Goal: Complete application form: Complete application form

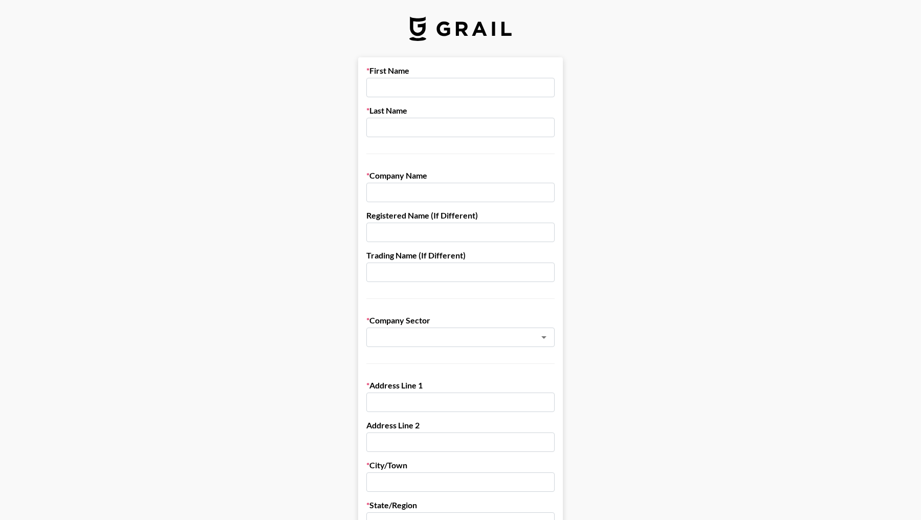
click at [408, 85] on input "text" at bounding box center [460, 87] width 188 height 19
type input "Atticus"
type input "[PERSON_NAME]"
click at [434, 196] on input "text" at bounding box center [460, 192] width 188 height 19
click at [402, 235] on input "text" at bounding box center [460, 232] width 188 height 19
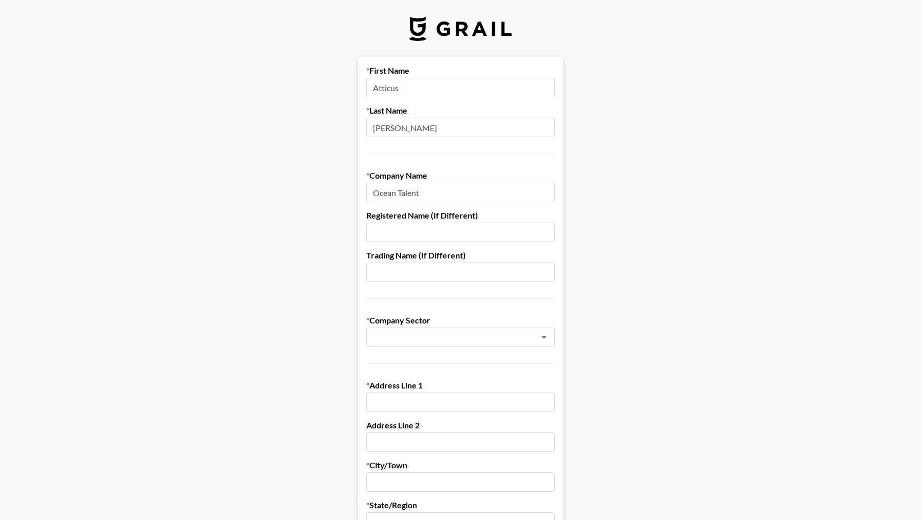
click at [605, 193] on main "First Name Atticus Last Name [PERSON_NAME] Company Name Ocean Talent Registered…" at bounding box center [460, 499] width 905 height 884
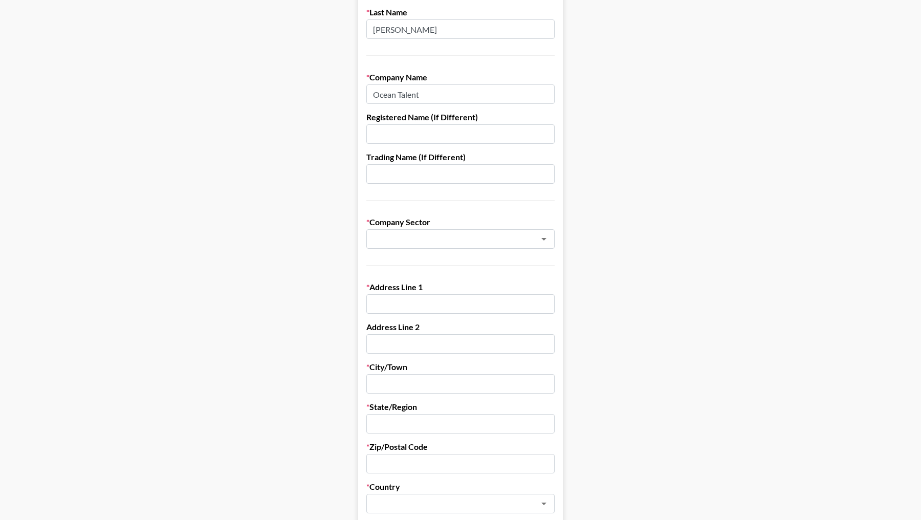
scroll to position [99, 0]
click at [420, 239] on input "text" at bounding box center [446, 239] width 149 height 12
click at [397, 84] on input "Ocean Talent" at bounding box center [460, 93] width 188 height 19
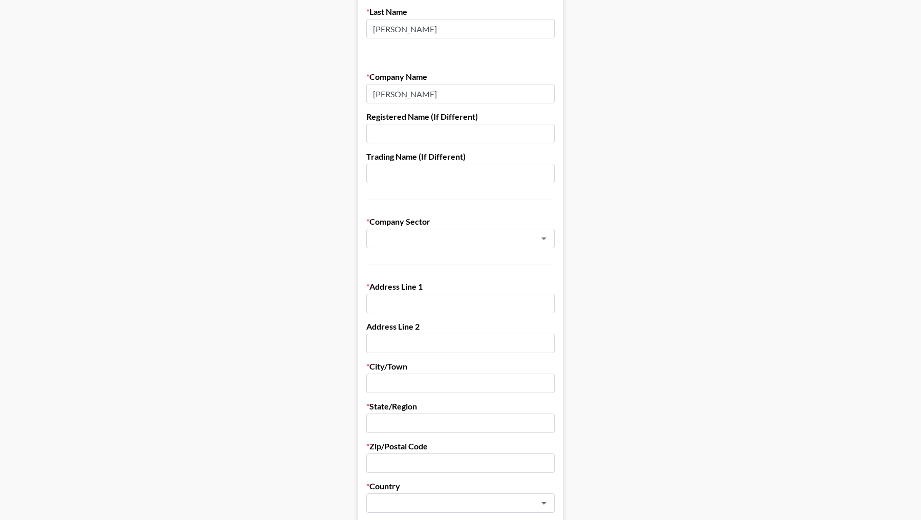
type input "[PERSON_NAME]"
click at [293, 144] on main "First Name Atticus Last Name [PERSON_NAME] Company Name [PERSON_NAME] Registere…" at bounding box center [460, 401] width 905 height 884
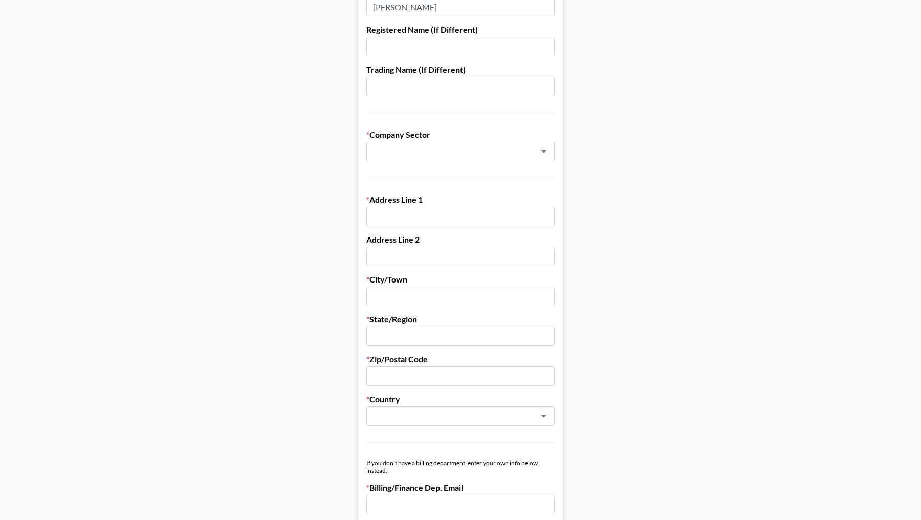
scroll to position [188, 0]
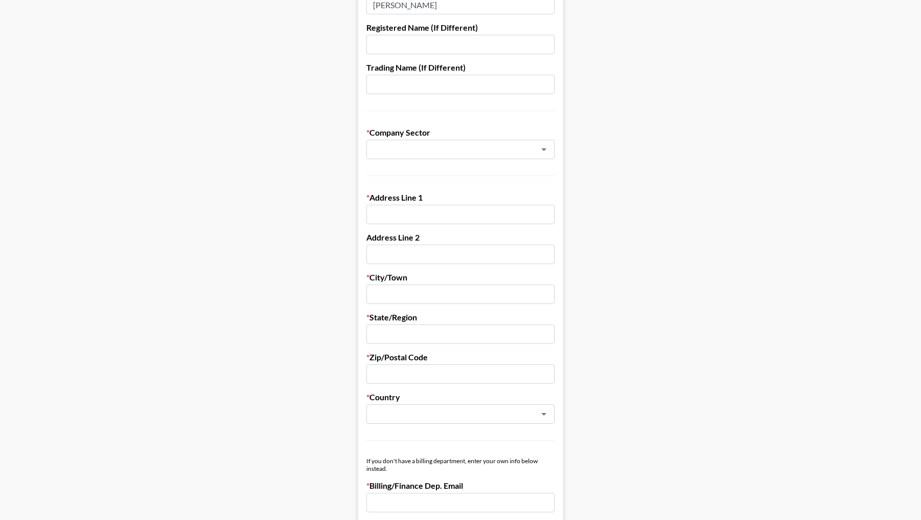
click at [528, 209] on input "text" at bounding box center [460, 214] width 188 height 19
type input "[STREET_ADDRESS]"
click at [436, 294] on input "text" at bounding box center [460, 293] width 188 height 19
type input "[GEOGRAPHIC_DATA]"
type input "[PERSON_NAME]"
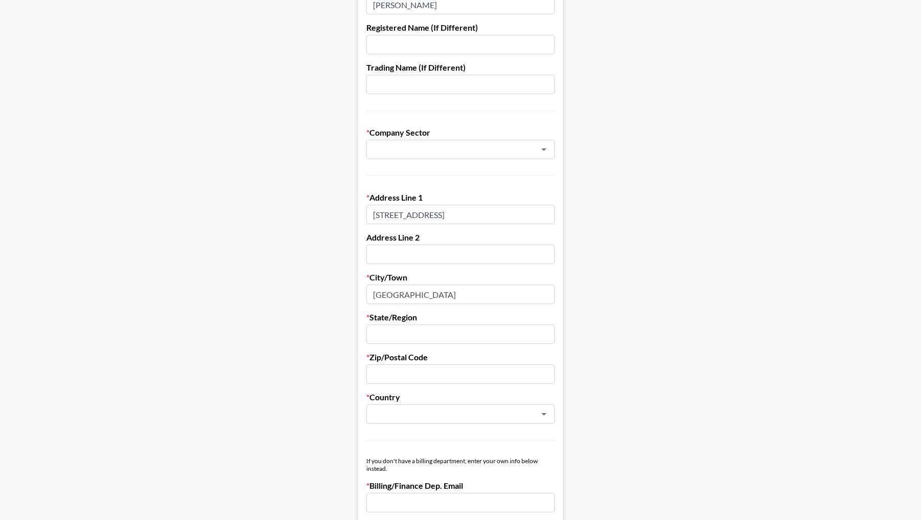
type input "[PERSON_NAME]"
type input "E17 6ND"
type input "[EMAIL_ADDRESS][DOMAIN_NAME]"
type input "07368516900"
click at [443, 91] on input "[PERSON_NAME]" at bounding box center [460, 84] width 188 height 19
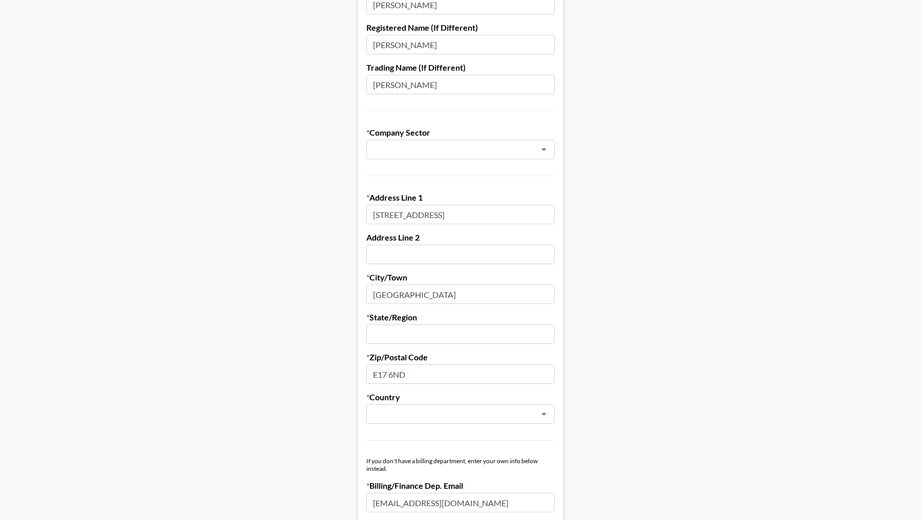
click at [443, 91] on input "[PERSON_NAME]" at bounding box center [460, 84] width 188 height 19
click at [446, 59] on form "First Name Atticus Last Name [PERSON_NAME] Company Name [PERSON_NAME] Registere…" at bounding box center [460, 312] width 205 height 884
click at [448, 47] on input "[PERSON_NAME]" at bounding box center [460, 44] width 188 height 19
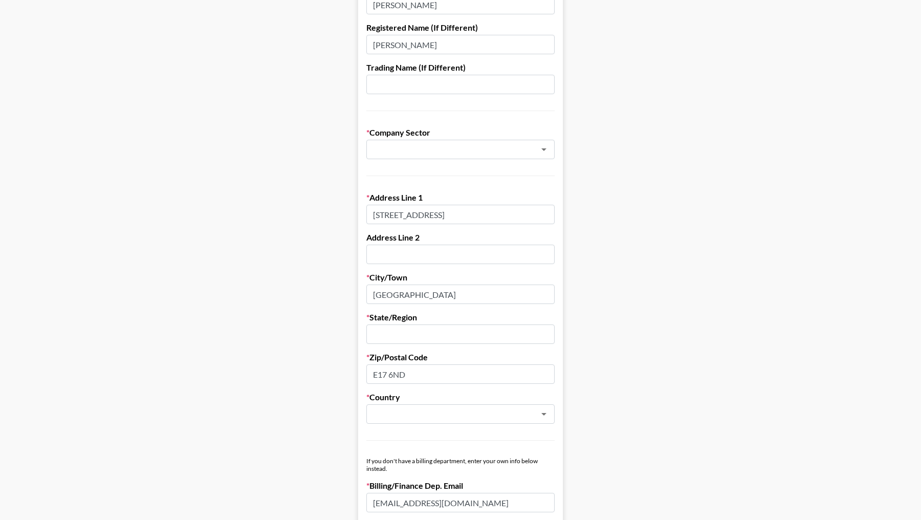
click at [448, 47] on input "[PERSON_NAME]" at bounding box center [460, 44] width 188 height 19
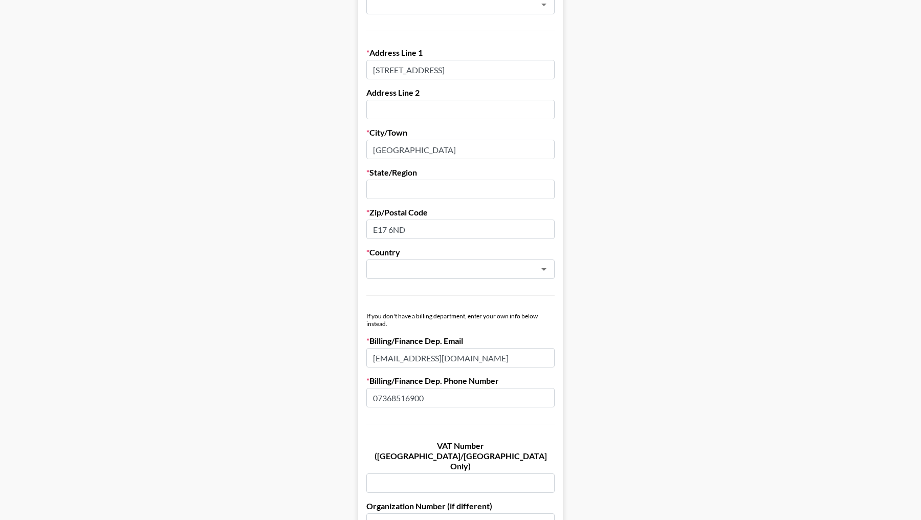
scroll to position [456, 0]
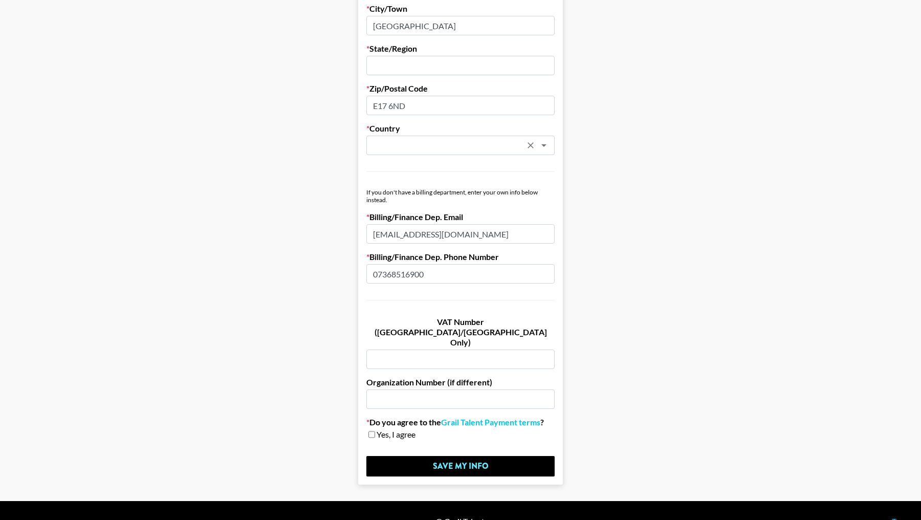
click at [523, 147] on div "​" at bounding box center [460, 145] width 188 height 19
click at [432, 181] on li "[GEOGRAPHIC_DATA]" at bounding box center [460, 183] width 188 height 16
type input "[GEOGRAPHIC_DATA]"
click at [373, 417] on label "Do you agree to the Grail Talent Payment terms ?" at bounding box center [460, 422] width 188 height 10
click at [373, 417] on div "Do you agree to the Grail Talent Payment terms ? Yes, I agree" at bounding box center [460, 428] width 188 height 23
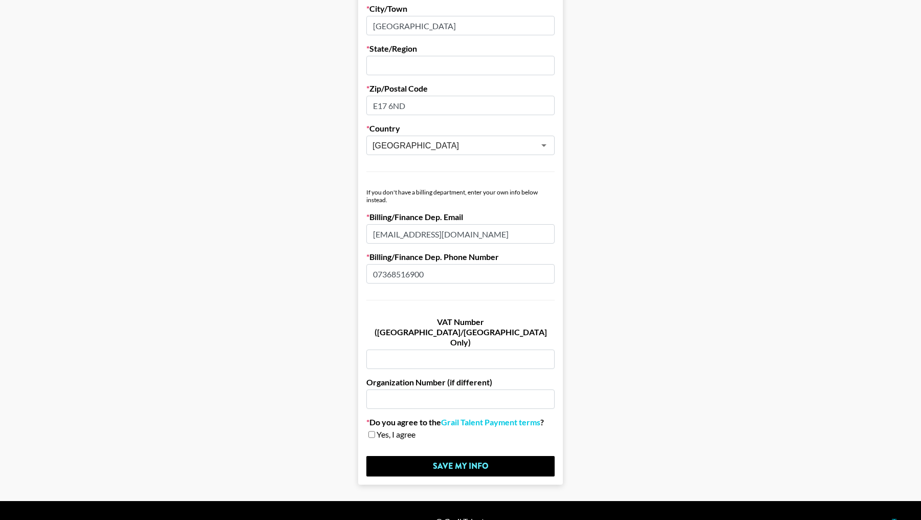
click at [373, 431] on input "checkbox" at bounding box center [371, 434] width 7 height 7
checkbox input "true"
click at [447, 456] on input "Save My Info" at bounding box center [460, 466] width 188 height 20
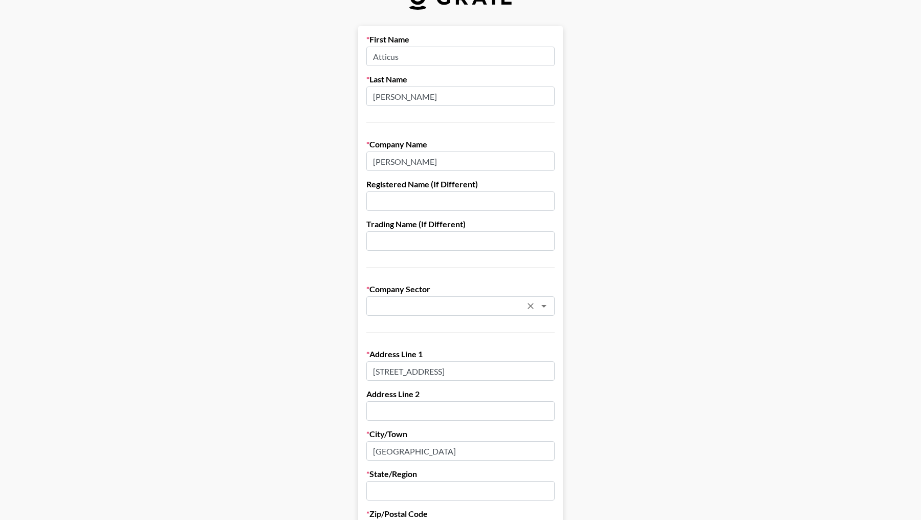
scroll to position [0, 0]
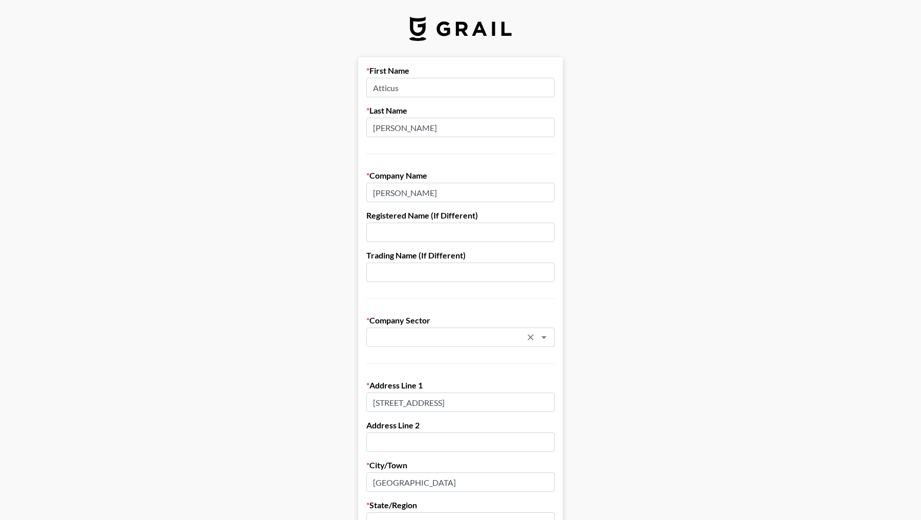
click at [414, 332] on input "text" at bounding box center [446, 338] width 149 height 12
type input "f"
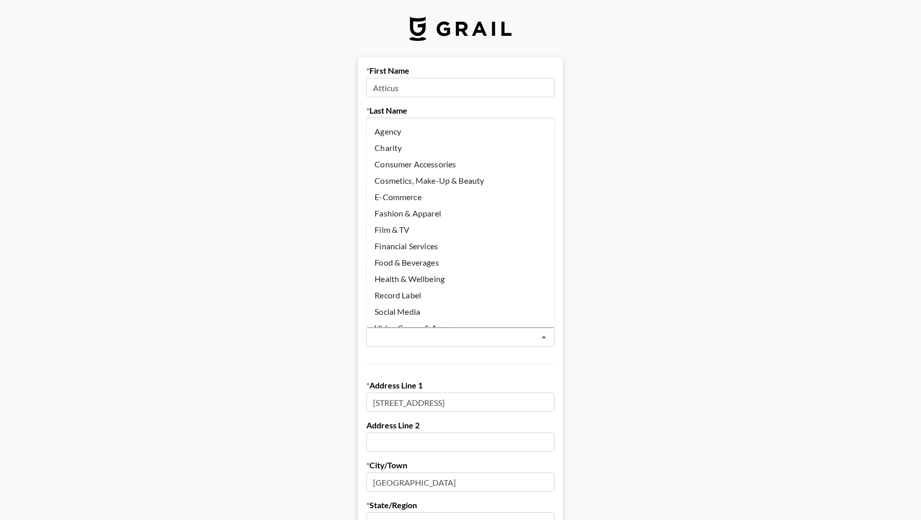
scroll to position [29, 0]
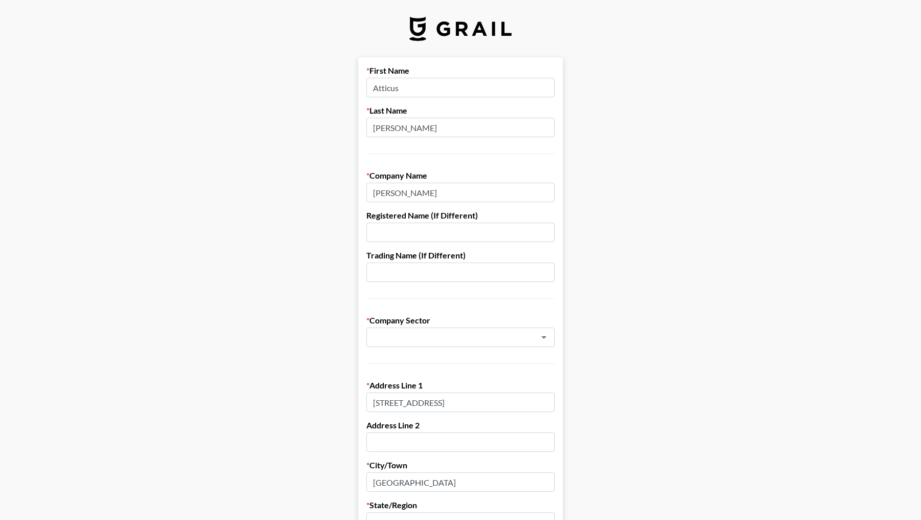
click at [411, 333] on input "text" at bounding box center [453, 338] width 162 height 12
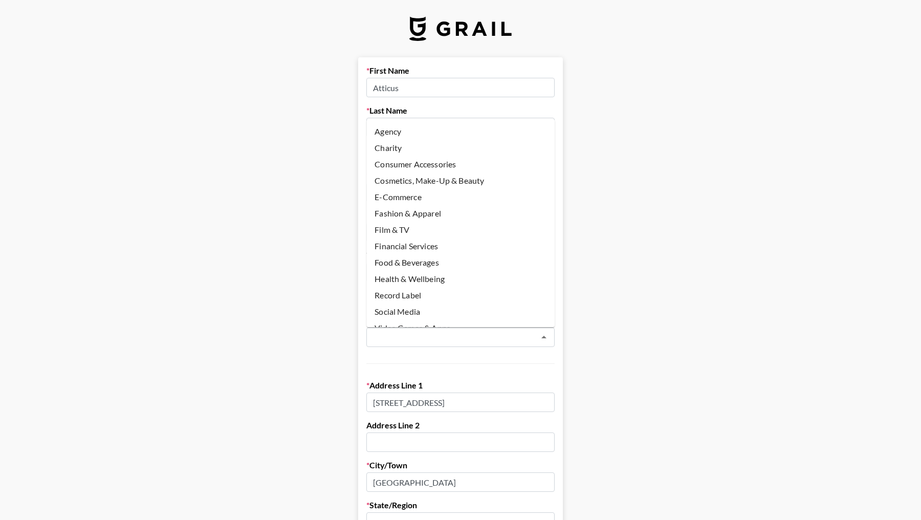
click at [437, 134] on li "Agency" at bounding box center [460, 131] width 188 height 16
type input "Agency"
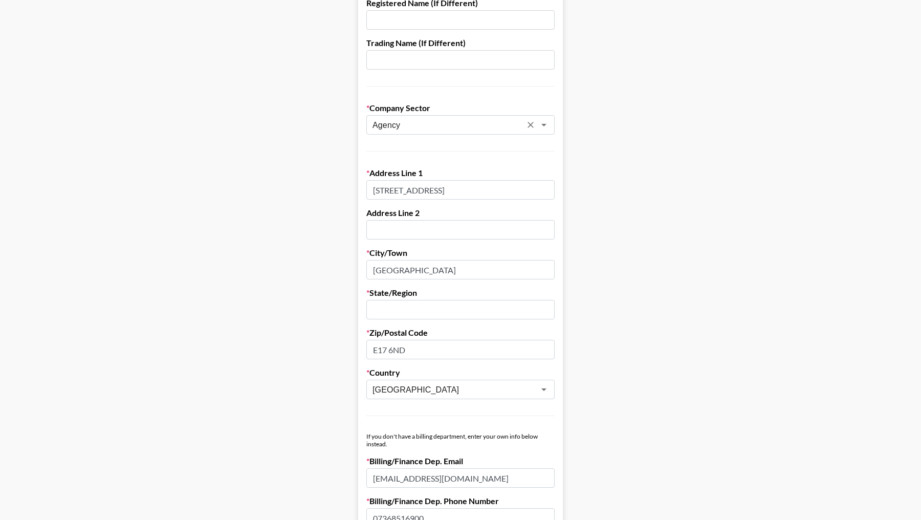
scroll to position [231, 0]
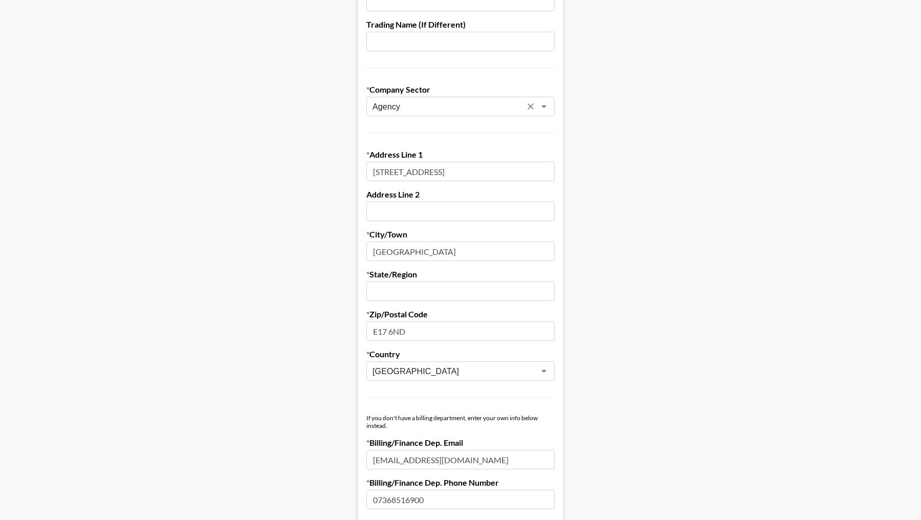
click at [418, 303] on form "First Name Atticus Last Name [PERSON_NAME] Company Name [PERSON_NAME] Registere…" at bounding box center [460, 269] width 205 height 884
click at [418, 290] on input "text" at bounding box center [460, 290] width 188 height 19
click at [393, 295] on input "WaltahmStow" at bounding box center [460, 290] width 188 height 19
click at [612, 272] on main "First Name Atticus Last Name [PERSON_NAME] Company Name [PERSON_NAME] Registere…" at bounding box center [460, 269] width 905 height 884
drag, startPoint x: 406, startPoint y: 291, endPoint x: 543, endPoint y: 291, distance: 137.1
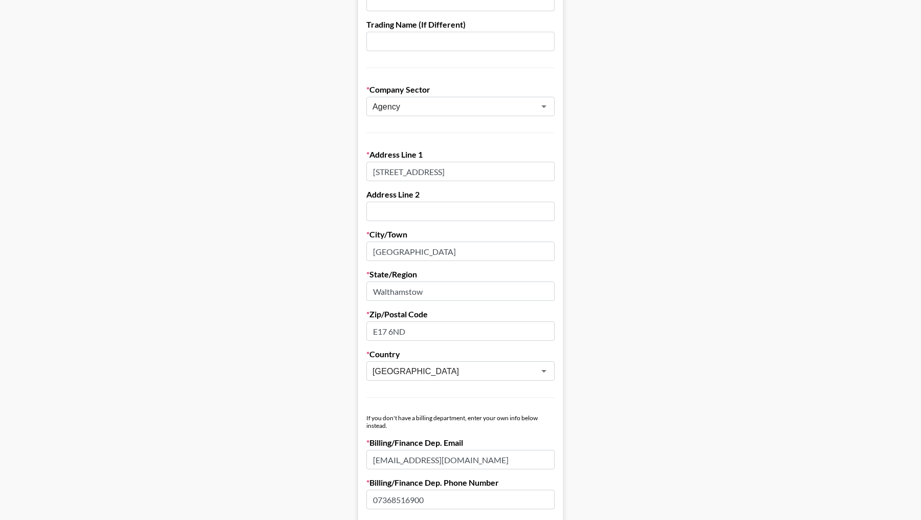
click at [542, 291] on input "Walthamstow" at bounding box center [460, 290] width 188 height 19
type input "[GEOGRAPHIC_DATA]"
click at [652, 318] on main "First Name Atticus Last Name [PERSON_NAME] Company Name [PERSON_NAME] Registere…" at bounding box center [460, 269] width 905 height 884
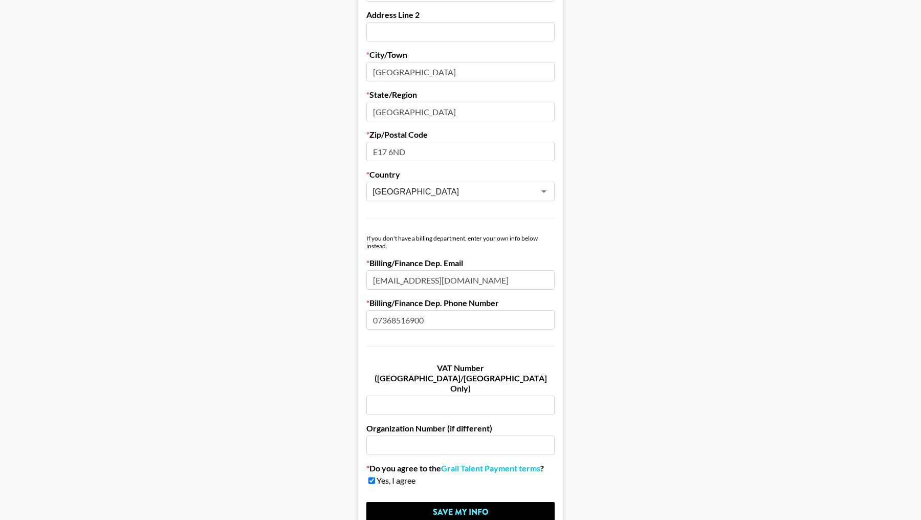
scroll to position [456, 0]
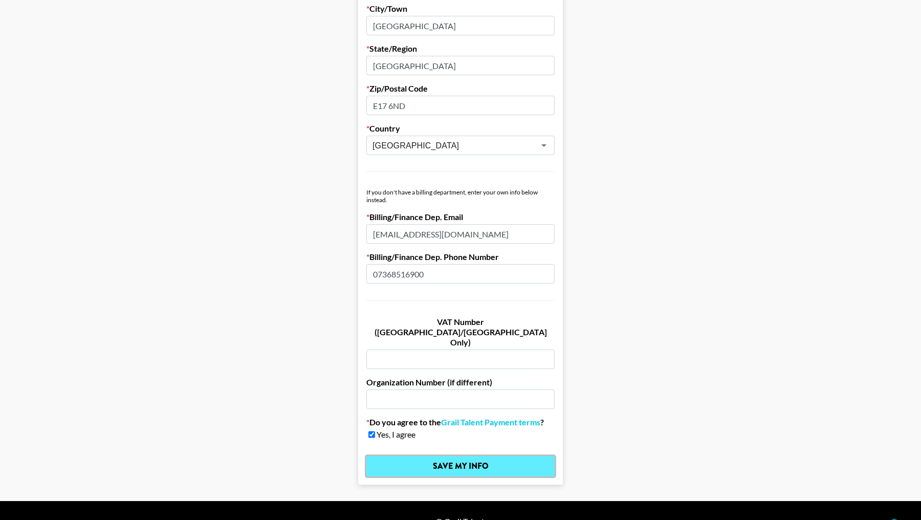
click at [394, 456] on input "Save My Info" at bounding box center [460, 466] width 188 height 20
